Goal: Communication & Community: Ask a question

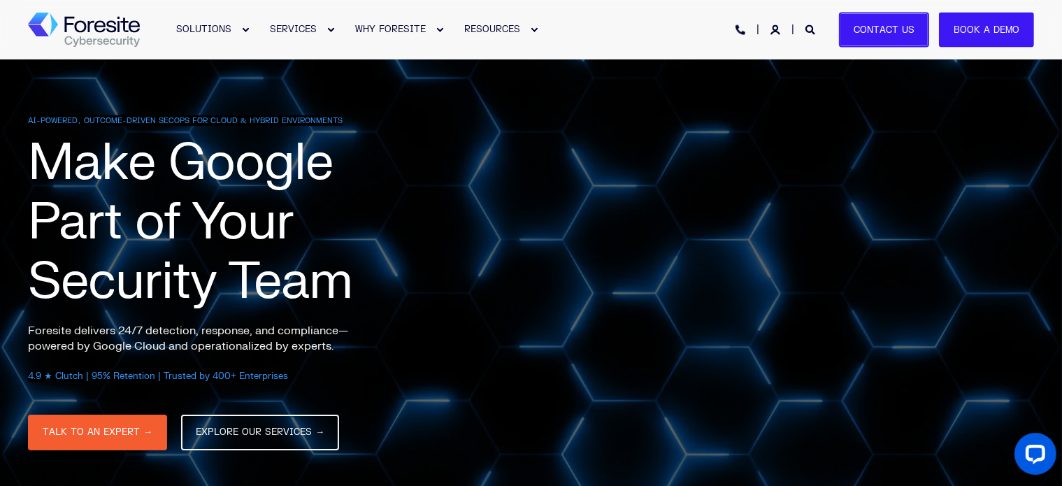
click at [891, 38] on link "Contact Us" at bounding box center [884, 30] width 90 height 36
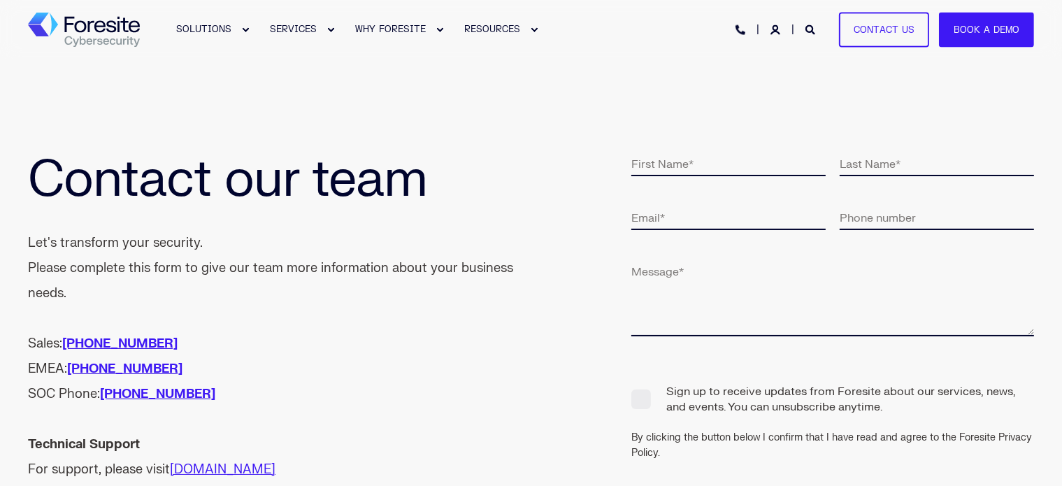
type input "DAV"
type input "[PERSON_NAME]"
type input "[EMAIL_ADDRESS][DOMAIN_NAME]"
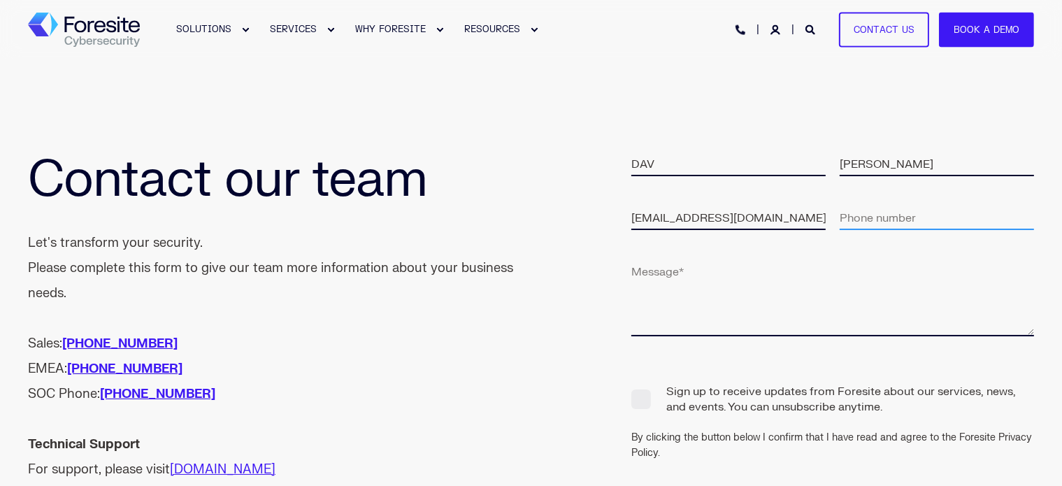
type input "13322076524"
click at [776, 226] on input "[EMAIL_ADDRESS][DOMAIN_NAME]" at bounding box center [728, 217] width 194 height 26
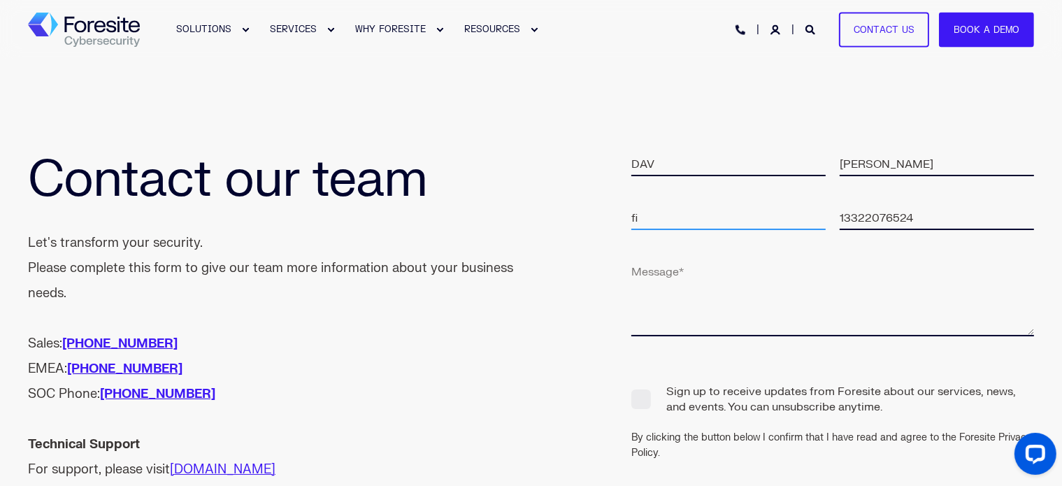
type input "f"
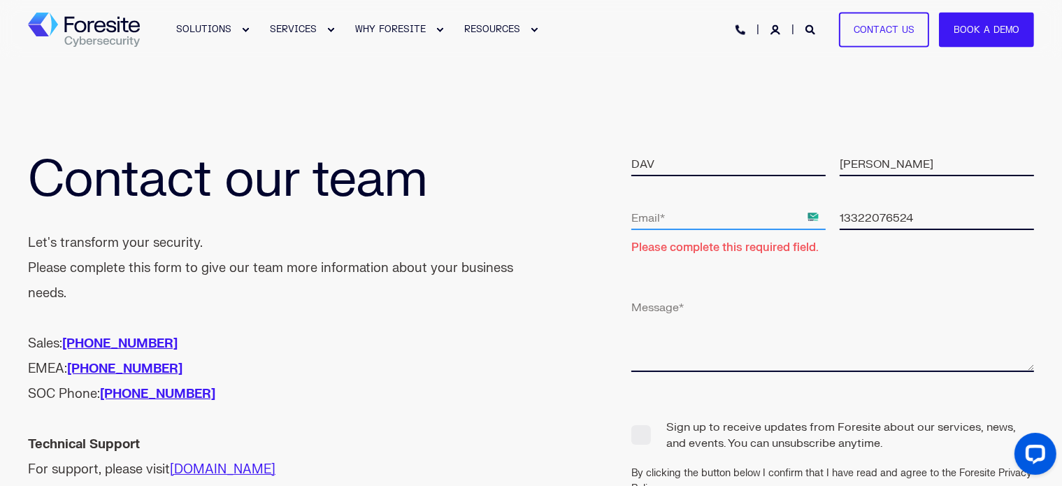
paste input "[EMAIL_ADDRESS][DOMAIN_NAME]"
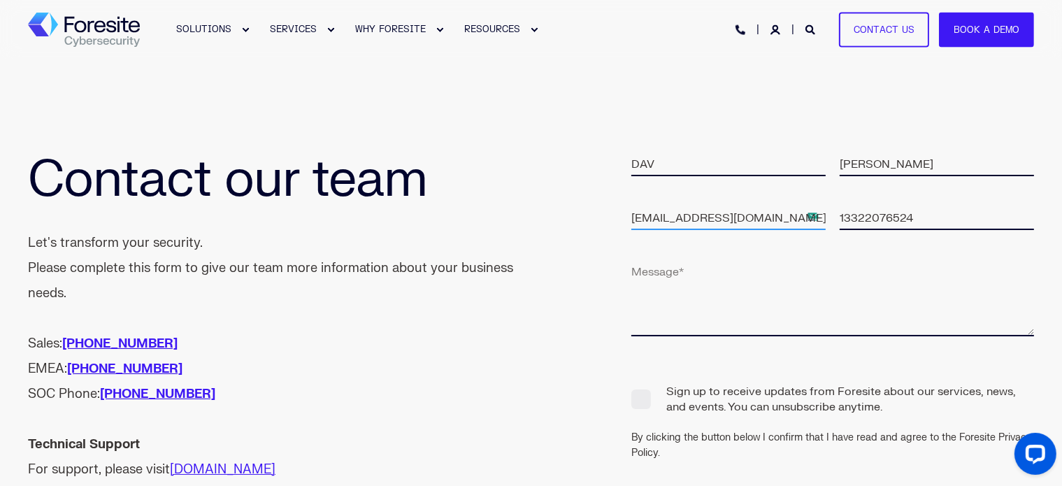
type input "[EMAIL_ADDRESS][DOMAIN_NAME]"
click at [658, 296] on textarea at bounding box center [832, 297] width 403 height 78
type textarea "contact purpose"
click at [723, 356] on fieldset "contact purpose" at bounding box center [839, 313] width 417 height 110
click at [642, 403] on span "Sign up to receive updates from Foresite about our services, news, and events. …" at bounding box center [832, 399] width 403 height 32
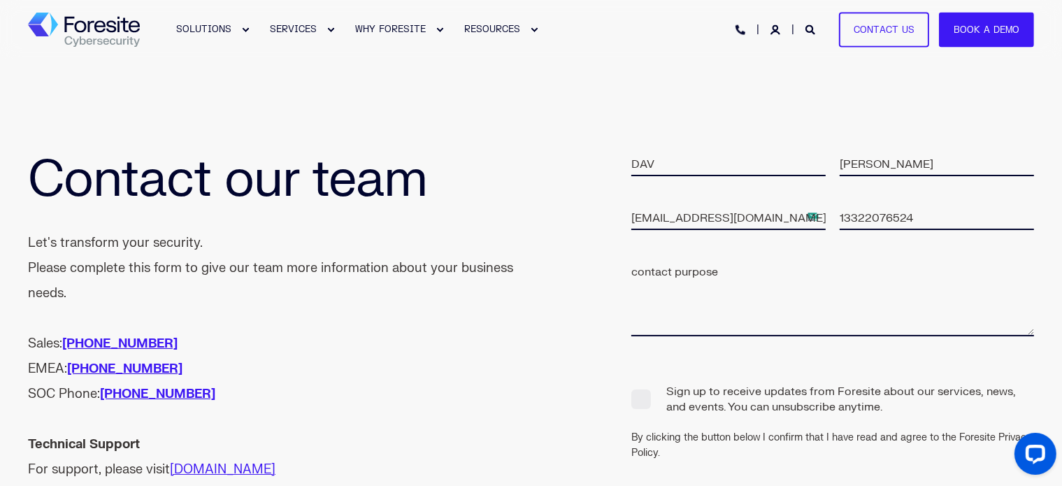
checkbox input "true"
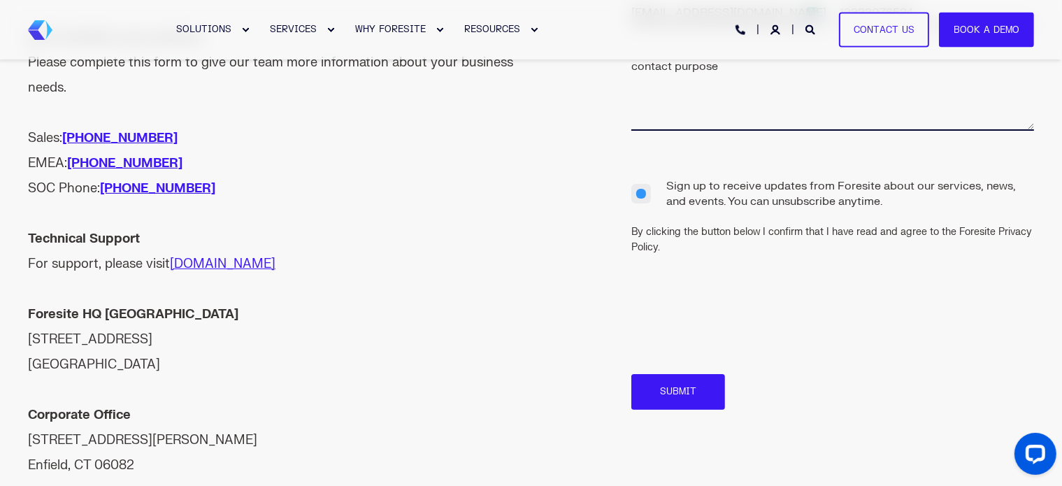
scroll to position [210, 0]
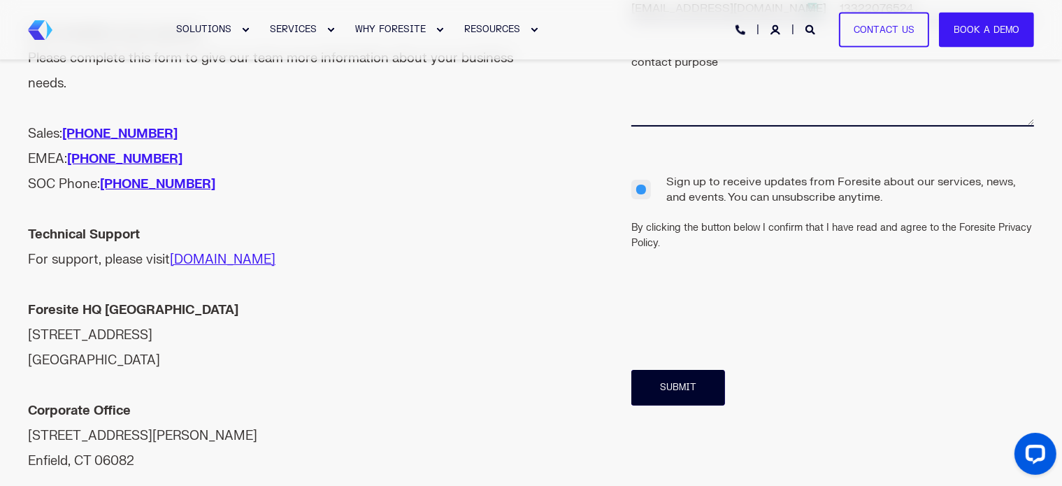
click at [702, 385] on input "Submit" at bounding box center [678, 388] width 94 height 36
click at [670, 381] on input "Submit" at bounding box center [678, 388] width 94 height 36
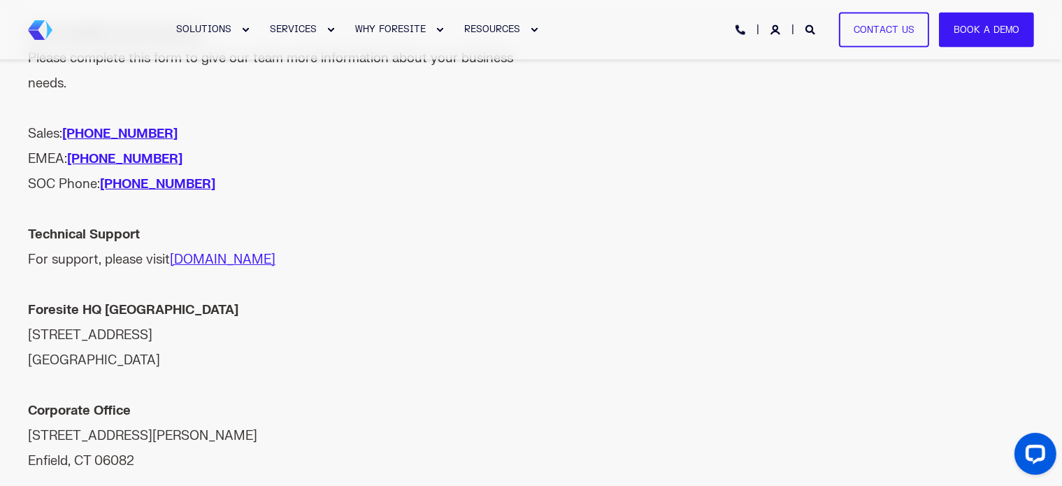
scroll to position [0, 0]
